Goal: Information Seeking & Learning: Learn about a topic

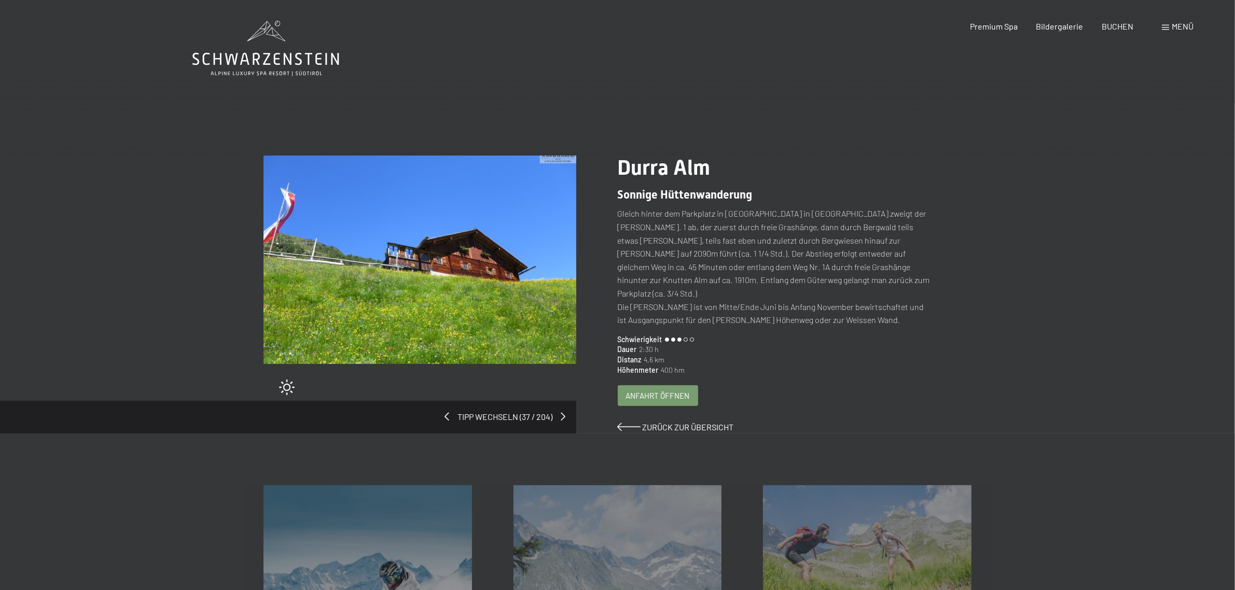
click at [656, 387] on div "Anfahrt öffnen" at bounding box center [657, 396] width 79 height 20
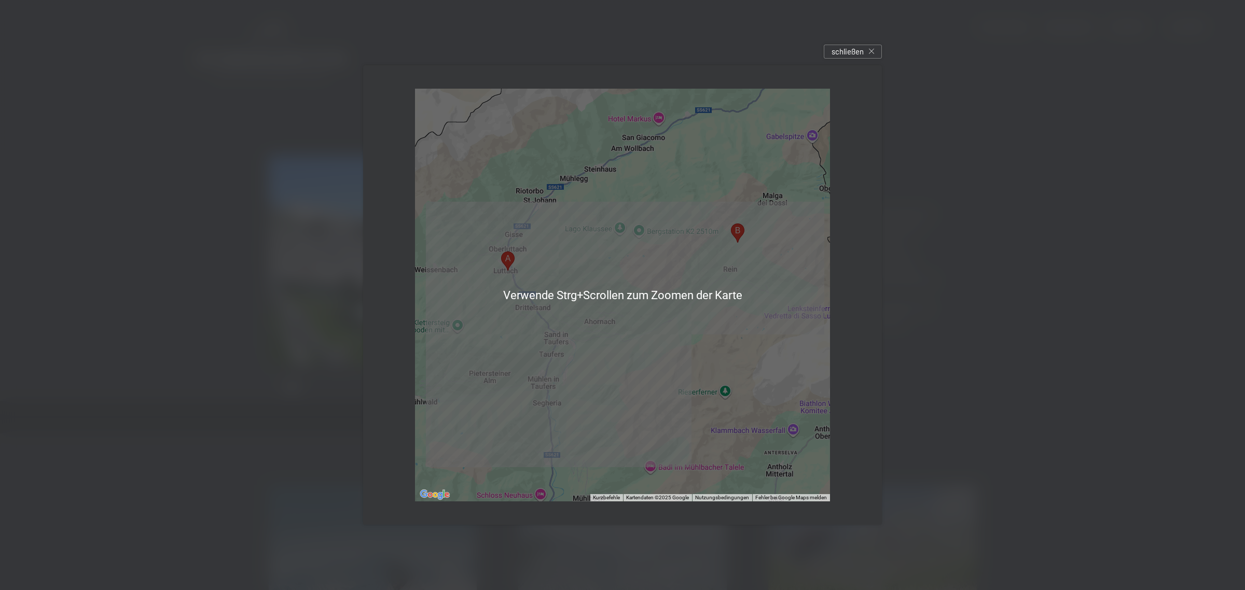
click at [943, 270] on div at bounding box center [622, 295] width 1245 height 590
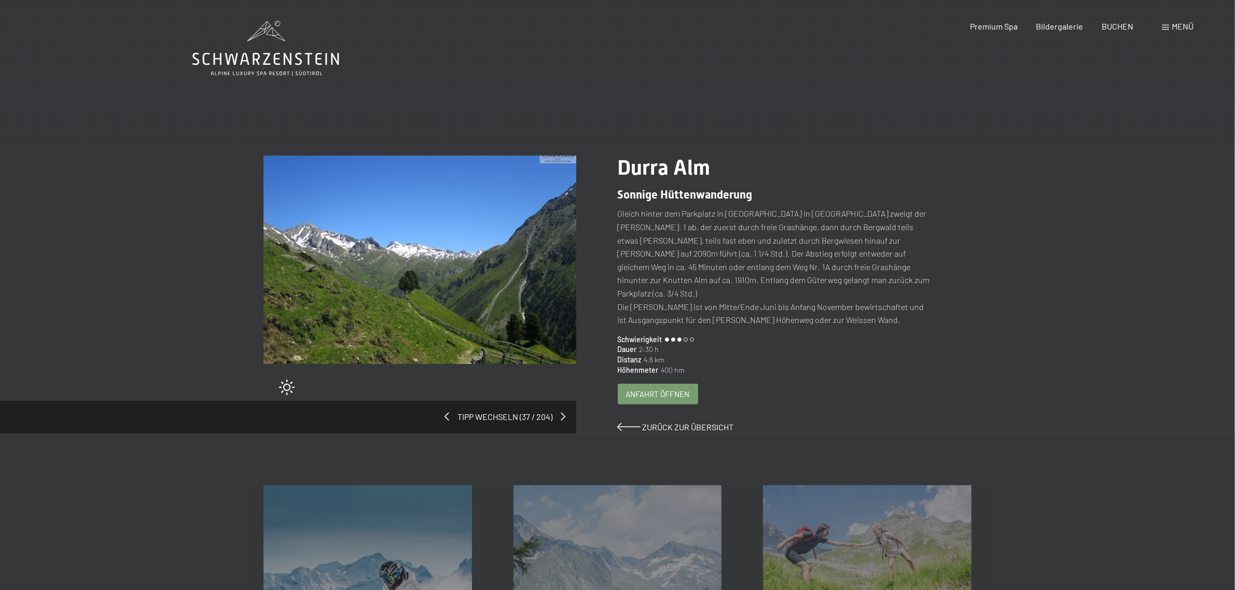
click at [649, 389] on span "Anfahrt öffnen" at bounding box center [658, 394] width 64 height 11
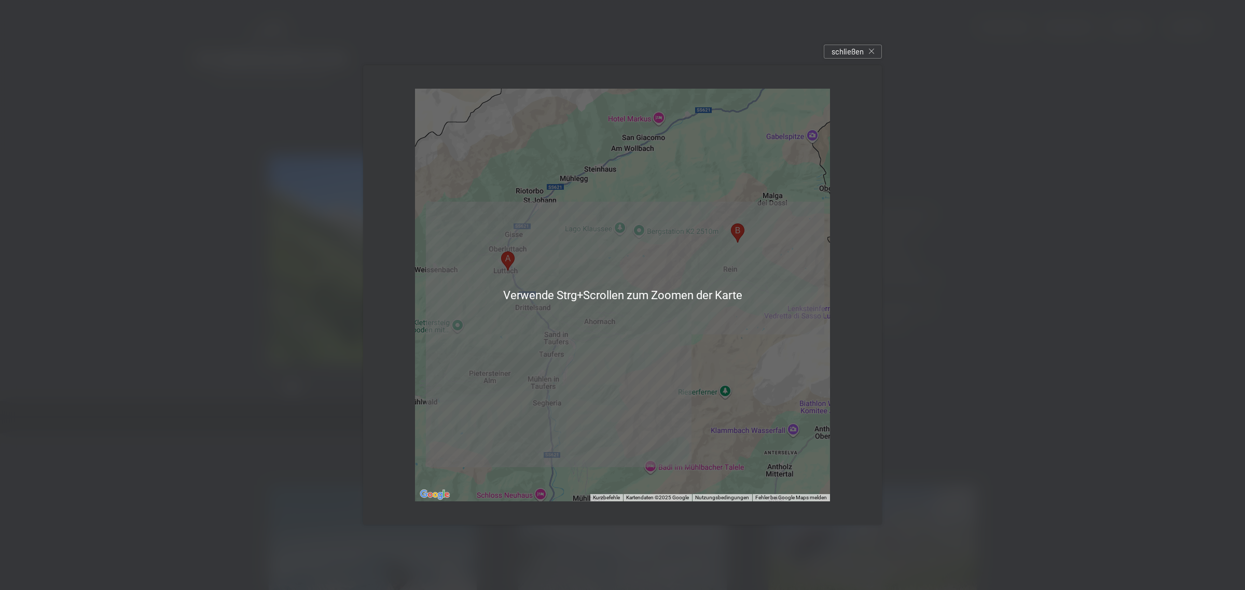
click at [701, 306] on div at bounding box center [622, 295] width 415 height 413
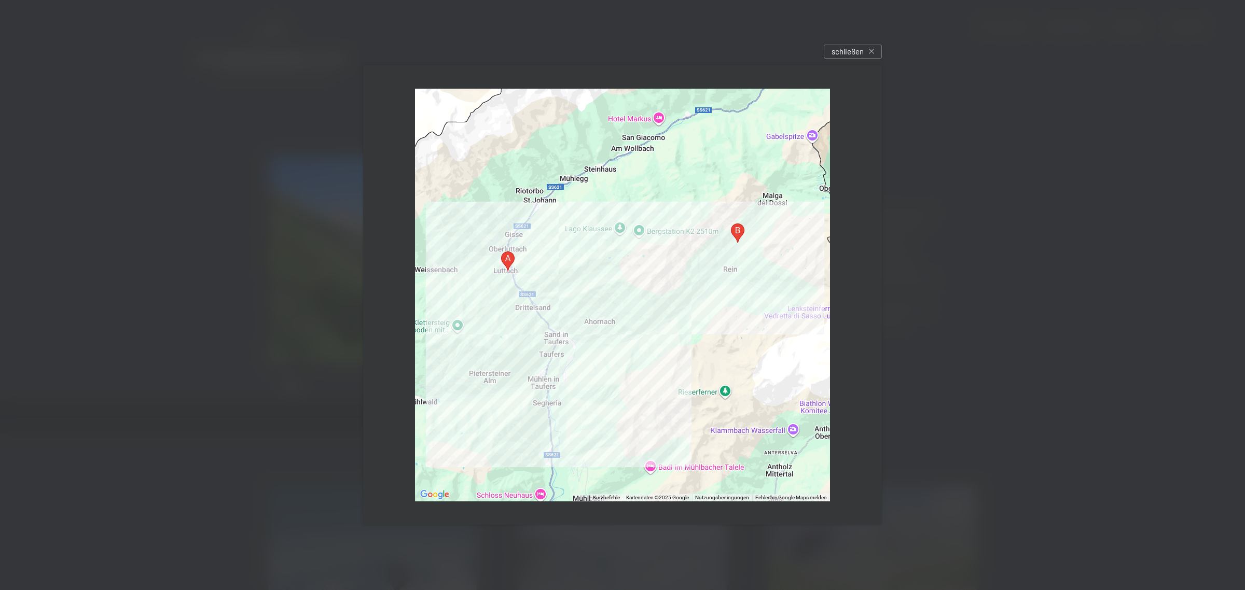
click at [994, 385] on div at bounding box center [622, 295] width 1245 height 590
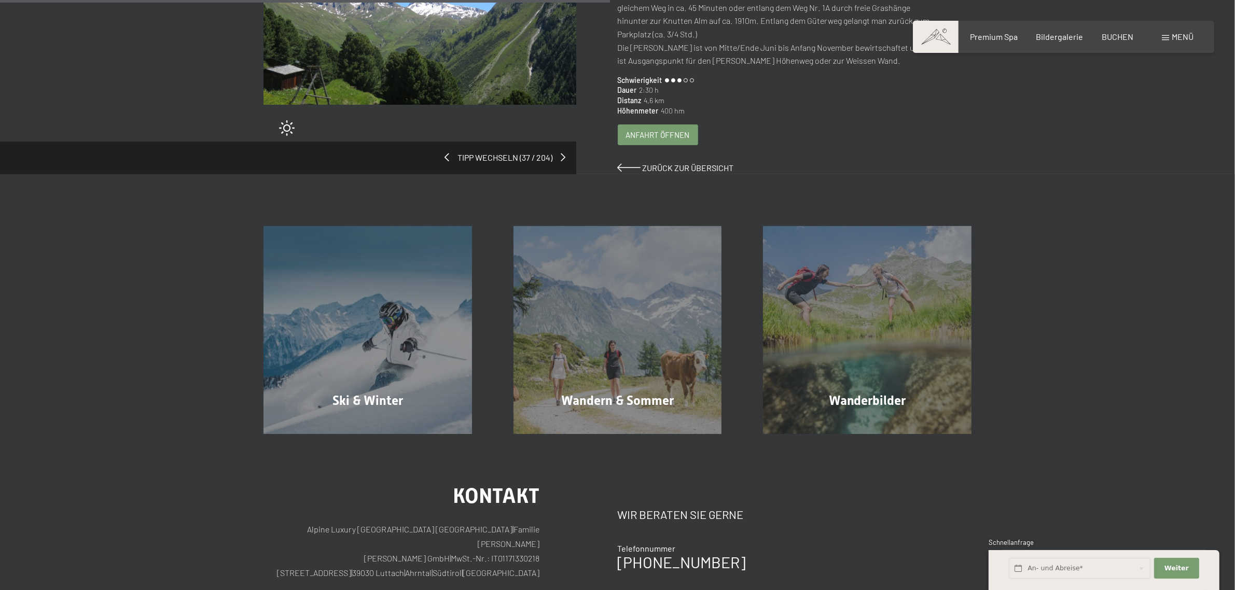
scroll to position [259, 0]
click at [672, 130] on span "Anfahrt öffnen" at bounding box center [658, 135] width 64 height 11
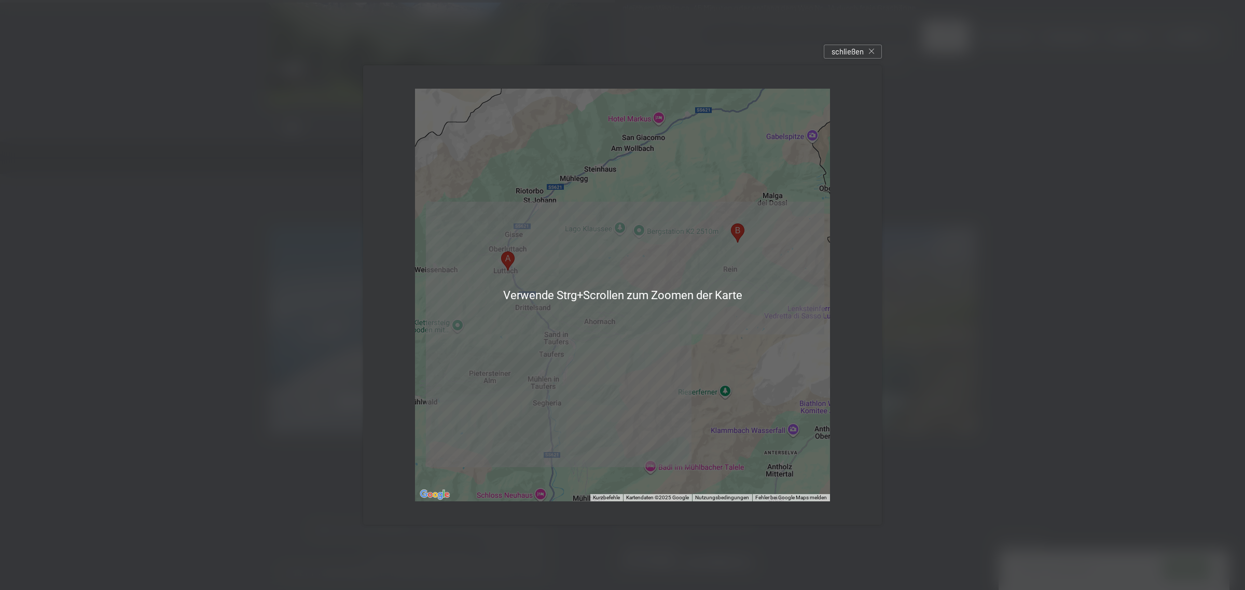
click at [571, 298] on div at bounding box center [622, 295] width 415 height 413
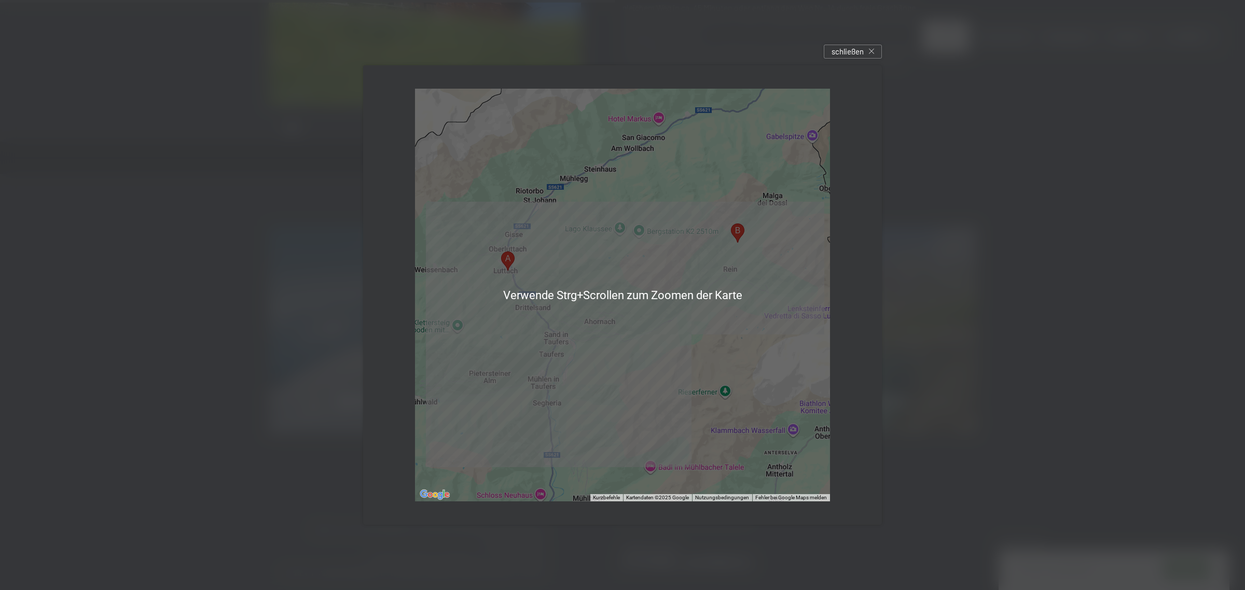
click at [1088, 327] on div at bounding box center [622, 295] width 1245 height 590
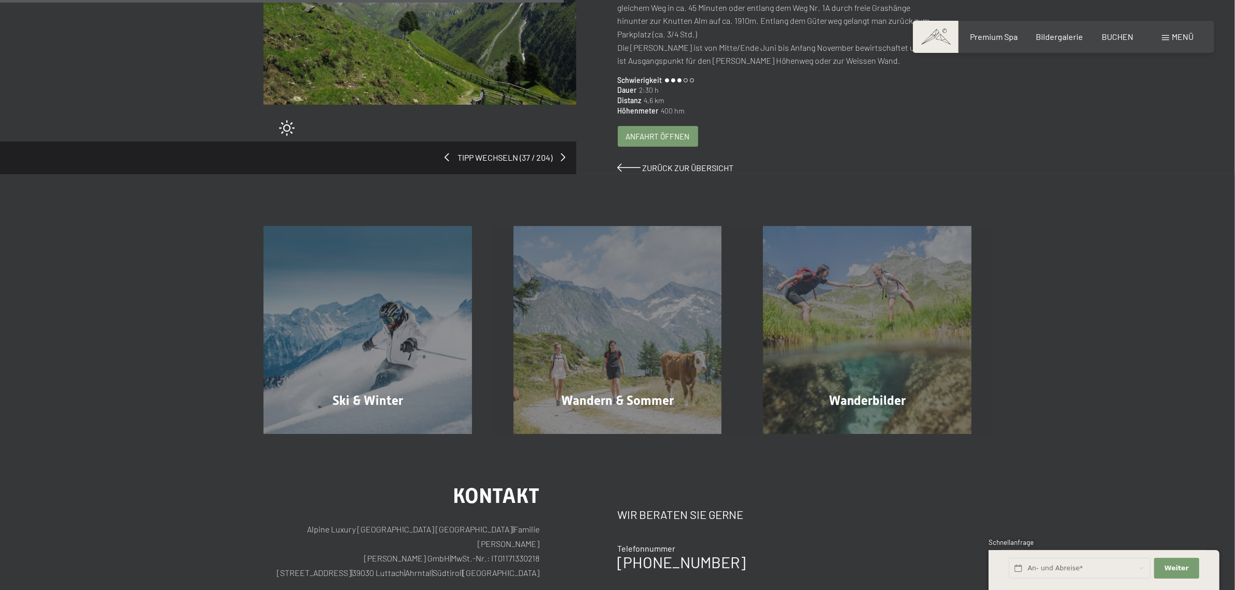
click at [1181, 43] on div "Buchen Anfragen Premium Spa Bildergalerie BUCHEN Menü DE IT EN Gutschein Bilder…" at bounding box center [1064, 36] width 260 height 11
click at [1178, 40] on span "Menü" at bounding box center [1183, 37] width 22 height 10
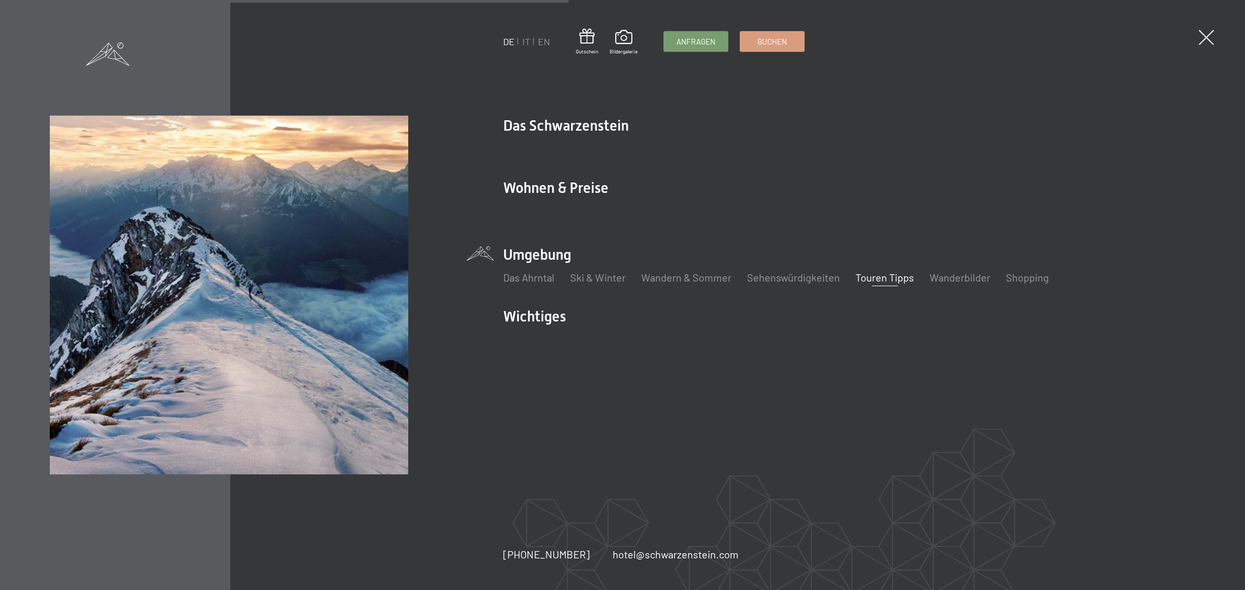
click at [867, 277] on link "Touren Tipps" at bounding box center [885, 277] width 59 height 12
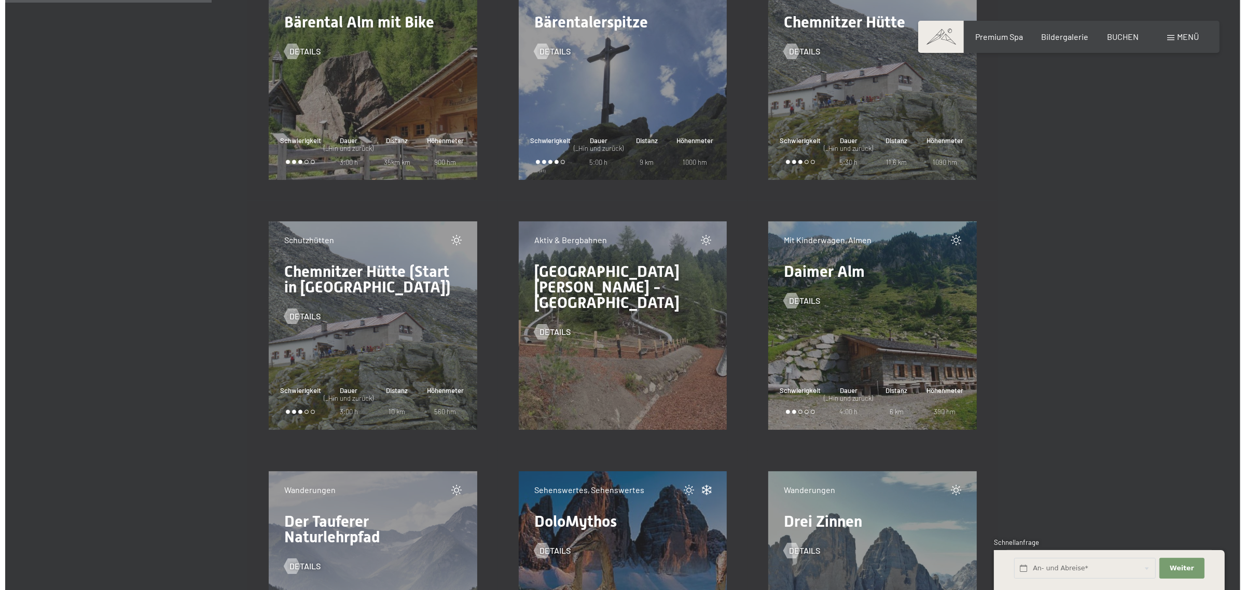
scroll to position [2594, 0]
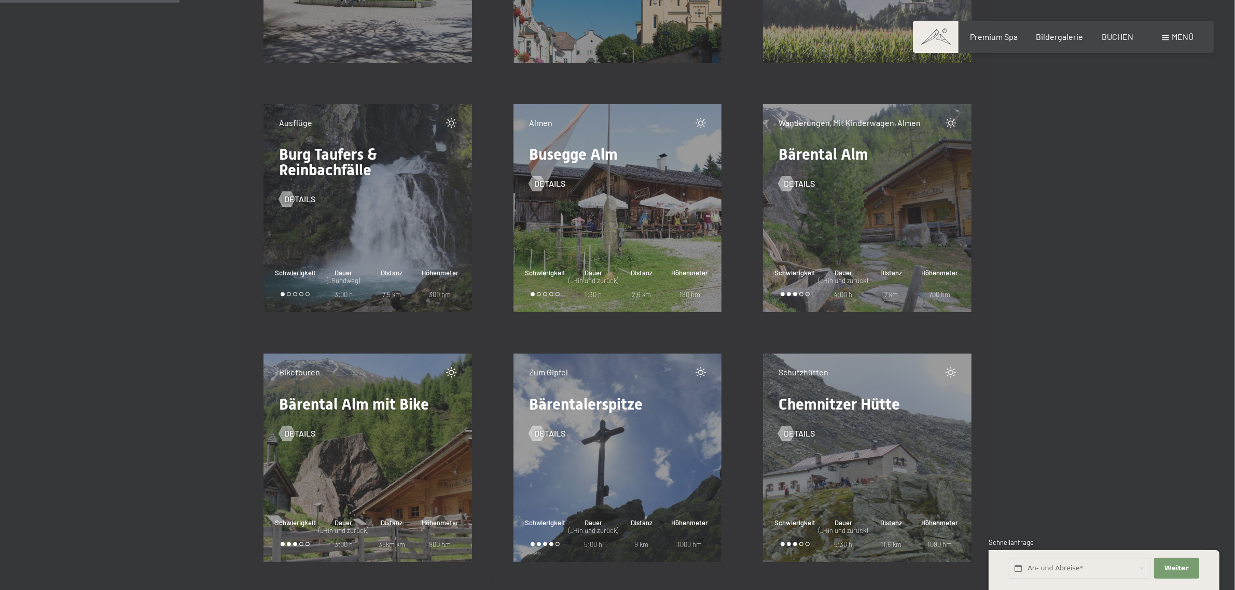
click at [1176, 32] on span "Menü" at bounding box center [1183, 37] width 22 height 10
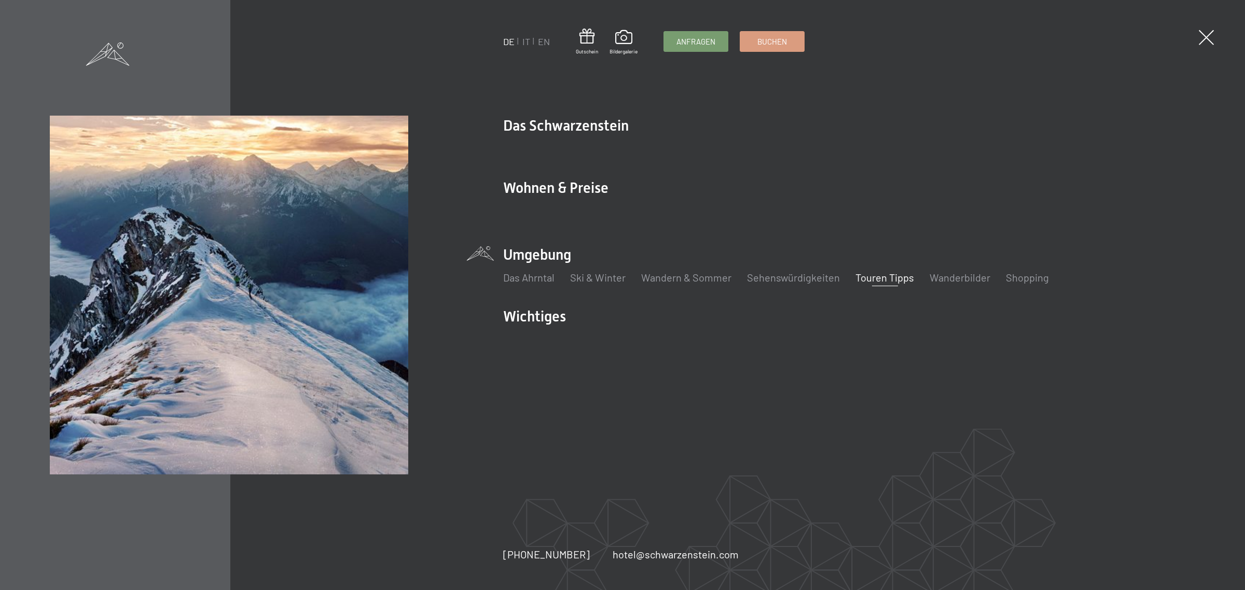
click at [868, 282] on link "Touren Tipps" at bounding box center [885, 277] width 59 height 12
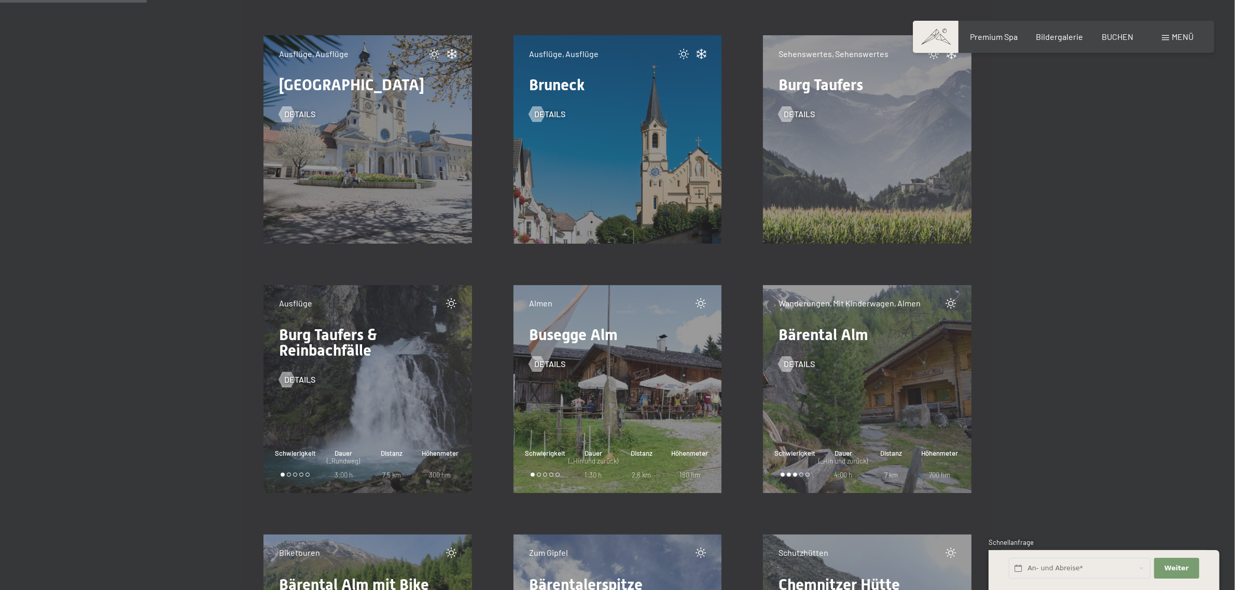
scroll to position [2853, 0]
